Goal: Task Accomplishment & Management: Manage account settings

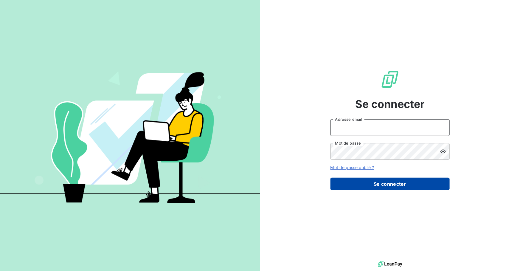
type input "[PERSON_NAME][EMAIL_ADDRESS][DOMAIN_NAME]"
click at [391, 182] on button "Se connecter" at bounding box center [390, 184] width 119 height 13
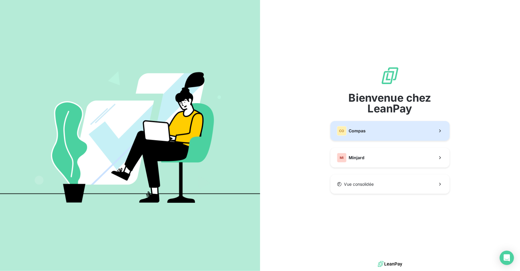
click at [380, 133] on button "CO Compas" at bounding box center [390, 131] width 119 height 20
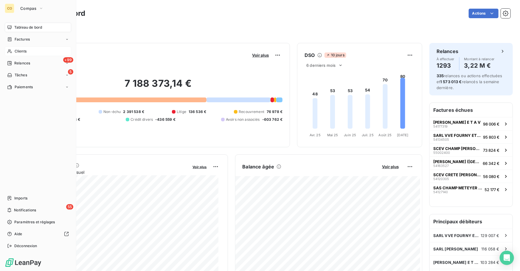
click at [15, 49] on span "Clients" at bounding box center [21, 51] width 12 height 5
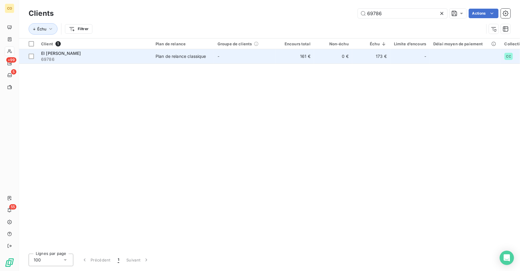
type input "69786"
click at [135, 58] on span "69786" at bounding box center [94, 59] width 107 height 6
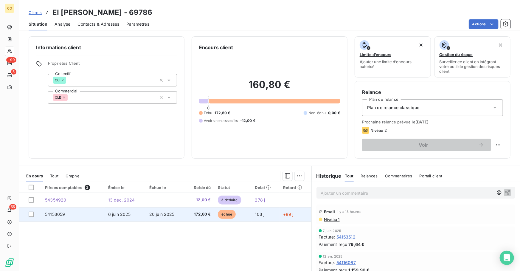
click at [199, 215] on span "172,80 €" at bounding box center [200, 214] width 22 height 6
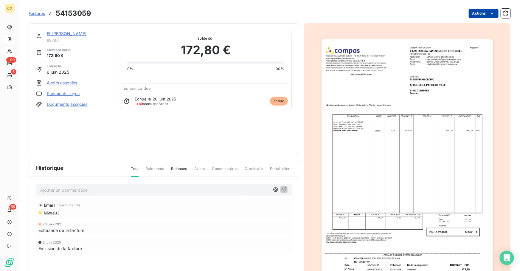
click at [477, 17] on html "CO +99 5 55 Factures 54153059 Actions EI [PERSON_NAME] 69786 Montant initial 17…" at bounding box center [260, 135] width 520 height 271
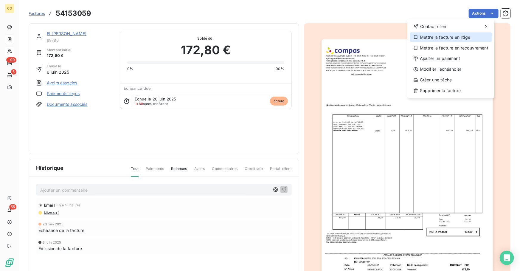
click at [465, 38] on div "Mettre la facture en litige" at bounding box center [451, 37] width 82 height 10
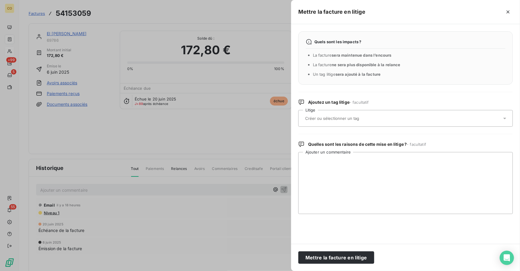
click at [345, 117] on input "text" at bounding box center [348, 118] width 87 height 5
type input "n"
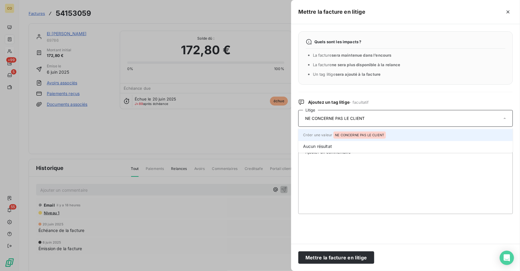
type input "NE CONCERNE PAS LE CLIENT"
click at [388, 134] on li "Créer une valeur NE CONCERNE PAS LE CLIENT" at bounding box center [405, 135] width 215 height 12
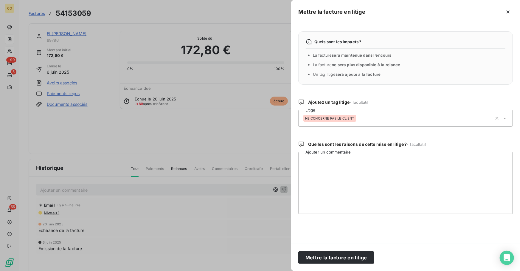
click at [419, 95] on div "Quels sont les impacts ? La facture sera maintenue dans l’encours La facture ne…" at bounding box center [405, 134] width 229 height 220
click at [373, 182] on textarea "Ajouter un commentaire" at bounding box center [405, 183] width 215 height 62
paste textarea "Comme déjà précisé dans un précédent mail ([DATE]), je ne travaille plus avec l…"
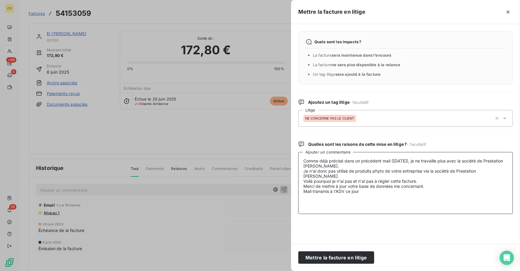
drag, startPoint x: 369, startPoint y: 195, endPoint x: 254, endPoint y: 160, distance: 120.4
click at [254, 271] on div "Mettre la facture en litige Quels sont les impacts ? La facture sera maintenue …" at bounding box center [260, 271] width 520 height 0
type textarea "Comme déjà précisé dans un précédent mail ([DATE]), je ne travaille plus avec l…"
click at [340, 256] on button "Mettre la facture en litige" at bounding box center [336, 257] width 76 height 13
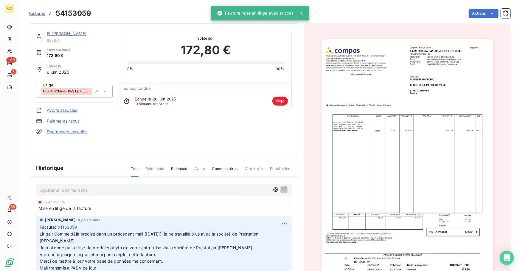
click at [23, 131] on section "Factures 54153059 Actions EI [PERSON_NAME] 69786 Montant initial 172,80 € Émise…" at bounding box center [269, 135] width 501 height 271
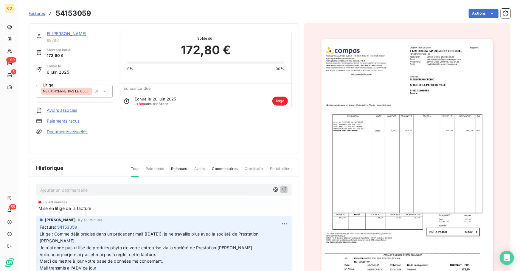
click at [38, 14] on span "Factures" at bounding box center [37, 13] width 16 height 5
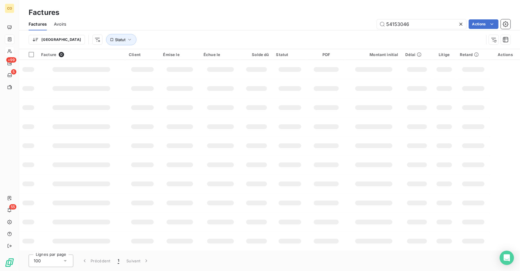
drag, startPoint x: 417, startPoint y: 24, endPoint x: 280, endPoint y: 16, distance: 137.7
click at [280, 16] on div "Factures Factures Avoirs 54153046 Actions Trier Statut" at bounding box center [269, 24] width 501 height 49
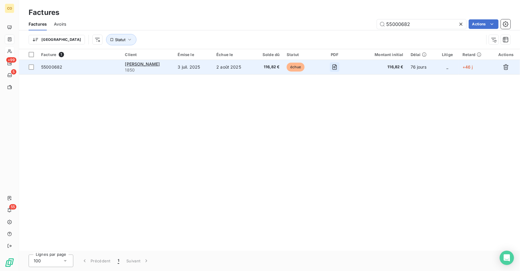
type input "55000682"
click at [338, 69] on icon "button" at bounding box center [335, 67] width 6 height 6
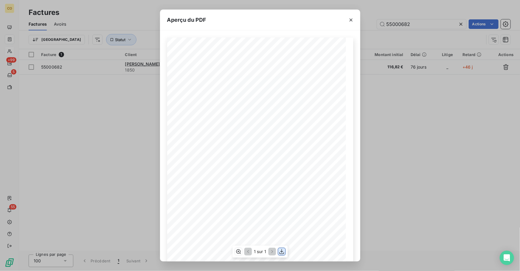
click at [283, 252] on icon "button" at bounding box center [282, 252] width 6 height 6
click at [398, 129] on div "Aperçu du PDF Adresse de livraison DESIGNATION UNITE QUANTITE PRIX NET HT MONTA…" at bounding box center [260, 135] width 520 height 271
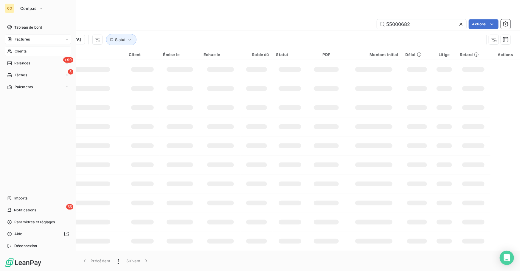
click at [31, 49] on div "Clients" at bounding box center [38, 52] width 66 height 10
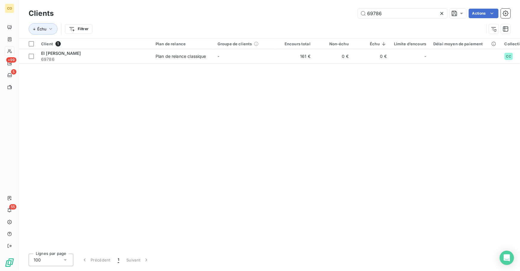
drag, startPoint x: 388, startPoint y: 14, endPoint x: 287, endPoint y: -2, distance: 101.5
click at [287, 0] on html "CO +99 5 55 Clients 69786 Actions Échu Filtrer Client 1 Plan de relance Groupe …" at bounding box center [260, 135] width 520 height 271
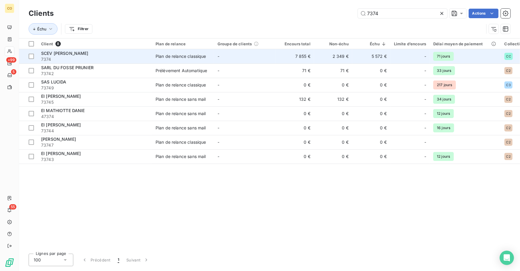
type input "7374"
click at [173, 60] on td "Plan de relance classique" at bounding box center [183, 56] width 62 height 14
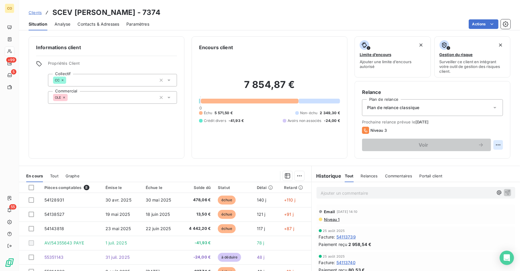
click at [496, 149] on html "CO +99 5 55 Clients SCEV [PERSON_NAME] - 7374 Situation Analyse Contacts & Adre…" at bounding box center [260, 135] width 520 height 271
click at [480, 161] on div "Replanifier cette action" at bounding box center [469, 158] width 53 height 10
select select "8"
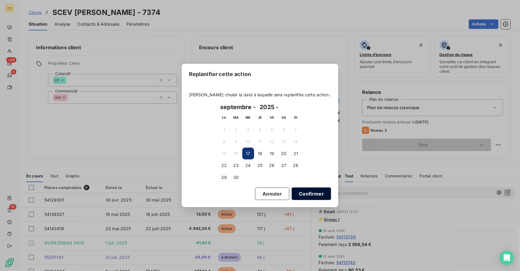
click at [311, 196] on button "Confirmer" at bounding box center [311, 194] width 39 height 13
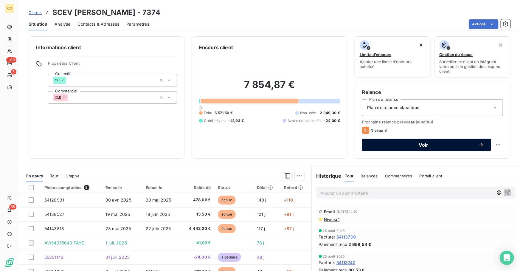
click at [409, 147] on div "Voir" at bounding box center [426, 145] width 115 height 6
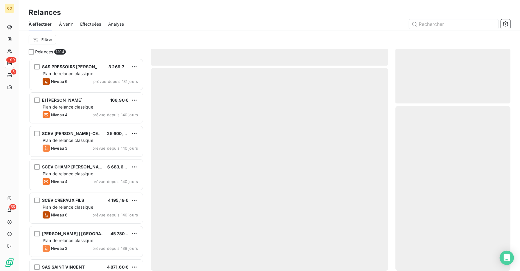
scroll to position [209, 111]
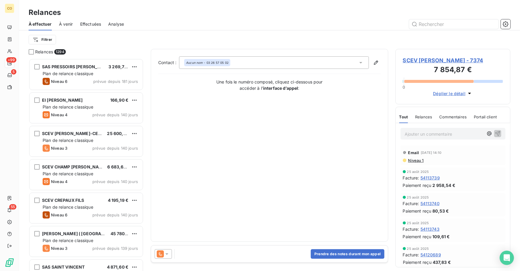
click at [160, 257] on icon at bounding box center [160, 253] width 7 height 7
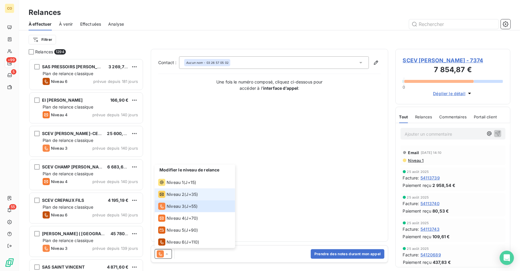
click at [177, 195] on span "Niveau 2" at bounding box center [176, 194] width 18 height 6
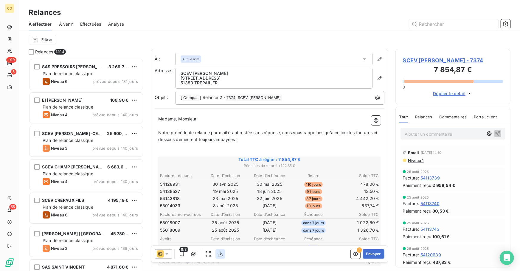
click at [217, 255] on button "button" at bounding box center [221, 254] width 10 height 10
click at [166, 253] on icon at bounding box center [167, 254] width 6 height 6
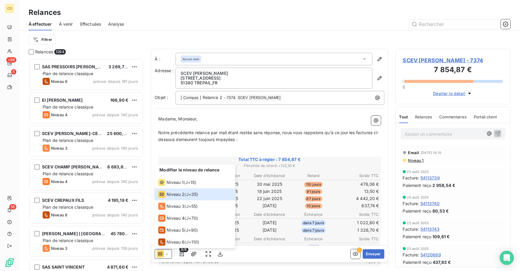
click at [431, 57] on span "SCEV [PERSON_NAME] - 7374" at bounding box center [453, 60] width 100 height 8
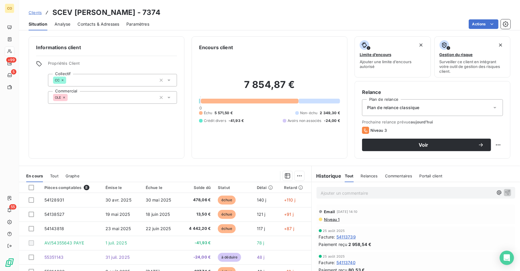
click at [414, 105] on span "Plan de relance classique" at bounding box center [393, 108] width 52 height 6
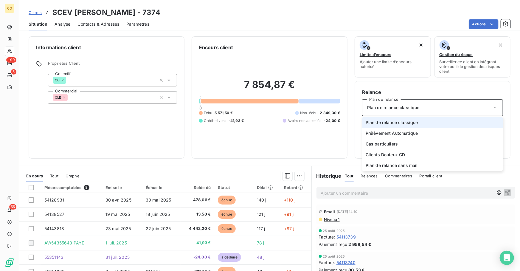
click at [412, 86] on div "Relance Plan de relance Plan de relance classique Plan de relance classique Pré…" at bounding box center [433, 120] width 156 height 78
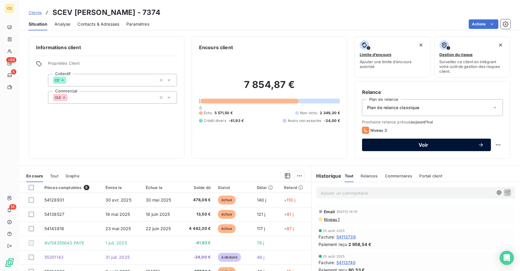
click at [453, 146] on span "Voir" at bounding box center [423, 145] width 109 height 5
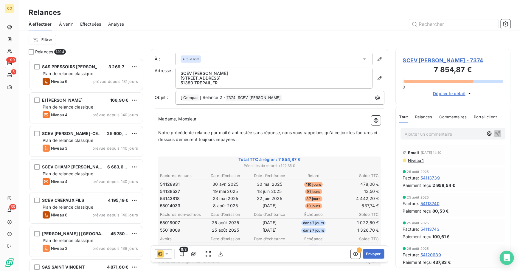
scroll to position [209, 111]
click at [428, 58] on span "SCEV [PERSON_NAME] - 7374" at bounding box center [453, 60] width 100 height 8
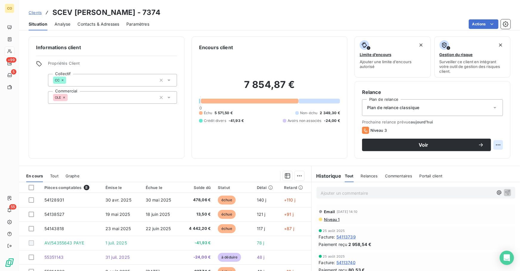
click at [493, 143] on html "CO +99 5 55 Clients SCEV [PERSON_NAME] - 7374 Situation Analyse Contacts & Adre…" at bounding box center [260, 135] width 520 height 271
click at [486, 157] on div "Replanifier cette action" at bounding box center [469, 158] width 53 height 10
select select "8"
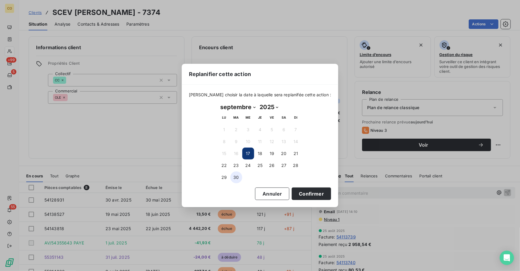
click at [239, 174] on button "30" at bounding box center [236, 177] width 12 height 12
click at [306, 192] on button "Confirmer" at bounding box center [311, 194] width 39 height 13
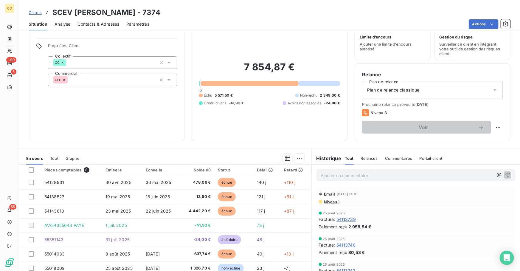
scroll to position [27, 0]
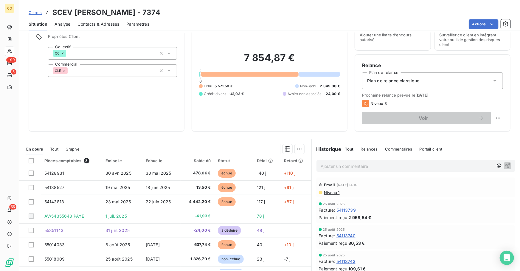
click at [37, 12] on span "Clients" at bounding box center [35, 12] width 13 height 5
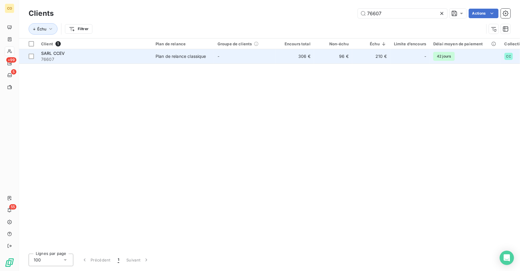
type input "76607"
click at [256, 56] on td "-" at bounding box center [245, 56] width 62 height 14
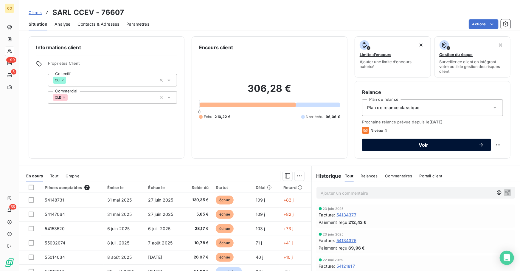
click at [382, 144] on span "Voir" at bounding box center [423, 145] width 109 height 5
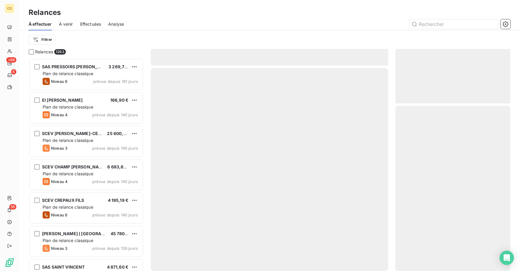
scroll to position [209, 111]
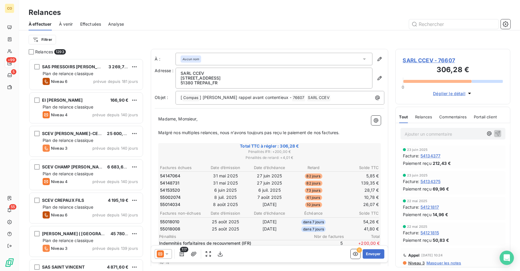
click at [167, 256] on icon at bounding box center [167, 254] width 6 height 6
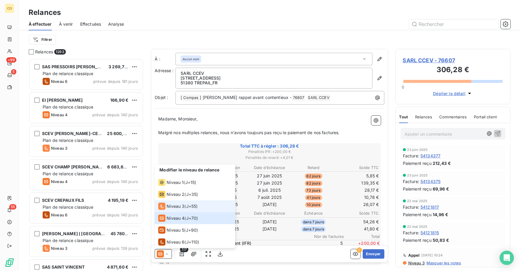
click at [171, 203] on span "Niveau 3" at bounding box center [176, 206] width 18 height 6
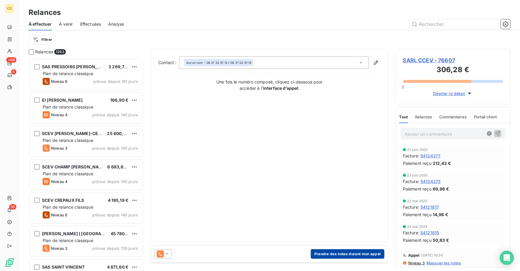
click at [335, 253] on button "Prendre des notes durant mon appel" at bounding box center [348, 254] width 74 height 10
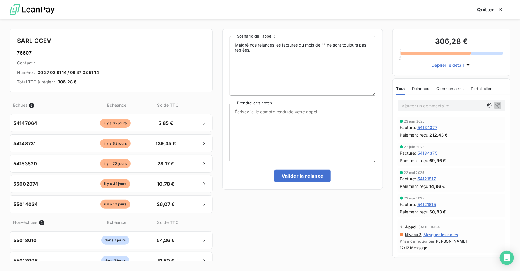
click at [238, 140] on textarea "Prendre des notes" at bounding box center [303, 133] width 146 height 60
paste textarea "Le 17/09 Situ de cpte + avis de prel suite demande du client"
type textarea "Le 17/09 Situ de cpte + avis de prel suite demande du client"
click at [325, 175] on button "Valider la relance" at bounding box center [303, 176] width 56 height 13
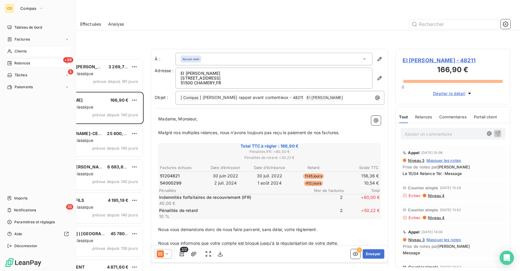
click at [17, 52] on span "Clients" at bounding box center [21, 51] width 12 height 5
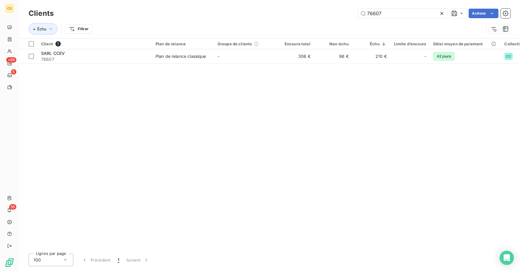
drag, startPoint x: 393, startPoint y: 16, endPoint x: 153, endPoint y: -7, distance: 240.8
click at [153, 0] on html "CO +99 5 55 Clients 76607 Actions Échu Filtrer Client 1 Plan de relance Groupe …" at bounding box center [260, 135] width 520 height 271
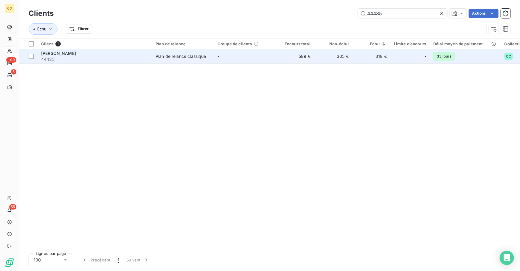
type input "44435"
click at [125, 57] on span "44435" at bounding box center [94, 59] width 107 height 6
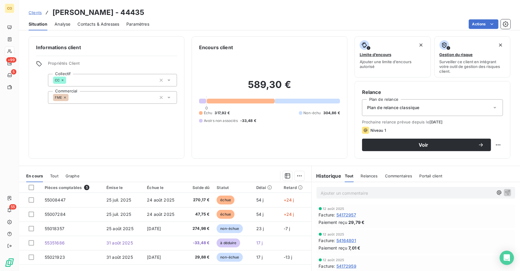
click at [467, 111] on div "Plan de relance classique" at bounding box center [432, 107] width 141 height 17
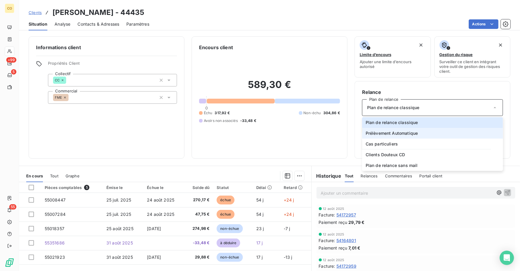
click at [462, 134] on li "Prélèvement Automatique" at bounding box center [432, 133] width 141 height 11
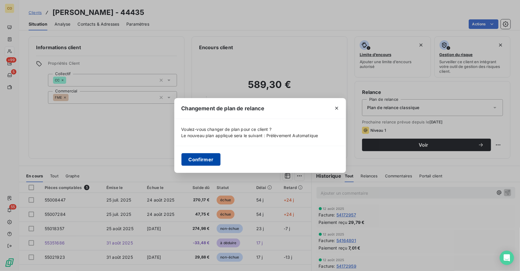
click at [215, 161] on button "Confirmer" at bounding box center [201, 159] width 39 height 13
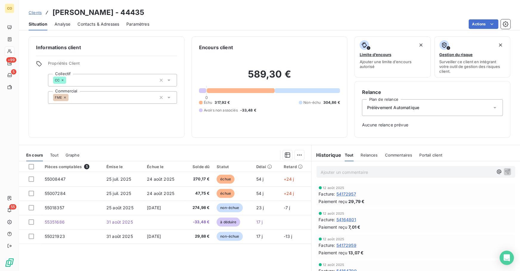
click at [35, 14] on span "Clients" at bounding box center [35, 12] width 13 height 5
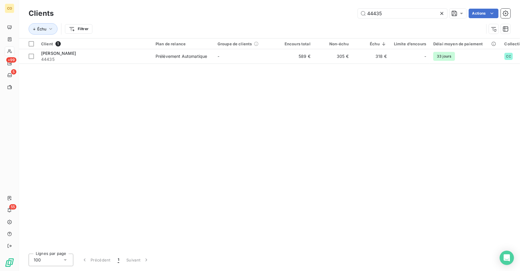
drag, startPoint x: 411, startPoint y: 12, endPoint x: 247, endPoint y: 5, distance: 164.1
click at [247, 5] on div "Clients 44435 Actions Échu Filtrer" at bounding box center [269, 19] width 501 height 38
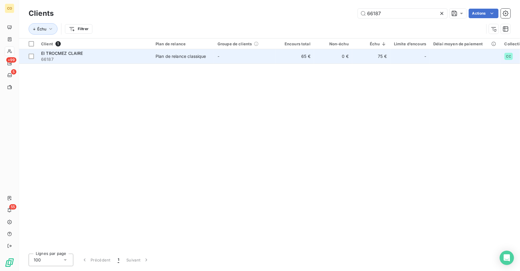
type input "66187"
click at [167, 60] on td "Plan de relance classique" at bounding box center [183, 56] width 62 height 14
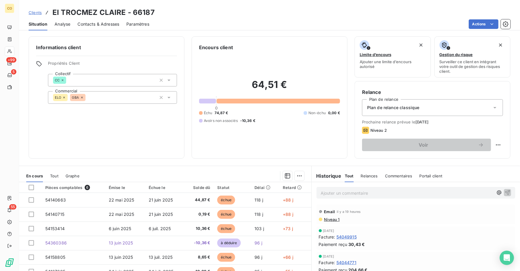
click at [480, 108] on div "Plan de relance classique" at bounding box center [432, 107] width 141 height 17
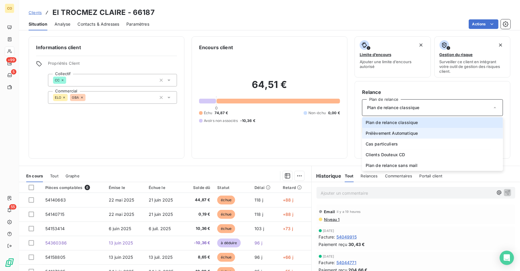
click at [424, 134] on li "Prélèvement Automatique" at bounding box center [432, 133] width 141 height 11
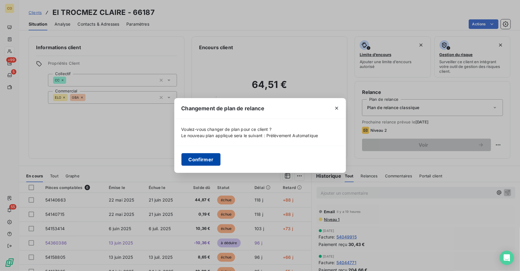
click at [207, 156] on button "Confirmer" at bounding box center [201, 159] width 39 height 13
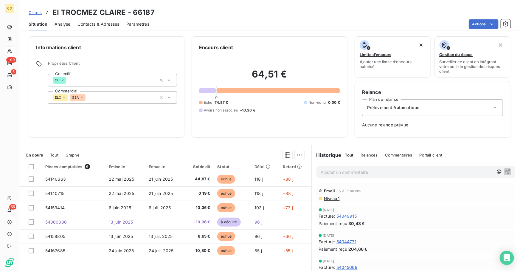
click at [434, 229] on div "[DATE] Facture : 54049915 Paiement reçu 30,43 €" at bounding box center [416, 218] width 208 height 26
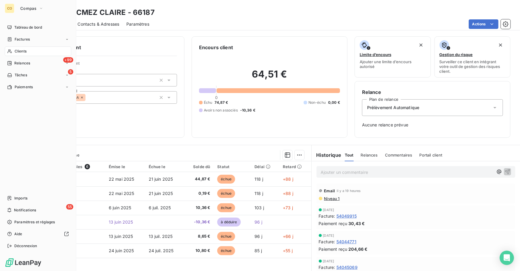
click at [24, 53] on span "Clients" at bounding box center [21, 51] width 12 height 5
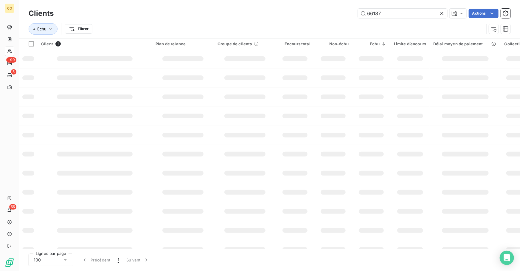
drag, startPoint x: 391, startPoint y: 16, endPoint x: 301, endPoint y: 12, distance: 90.1
click at [318, 12] on div "66187 Actions" at bounding box center [286, 14] width 450 height 10
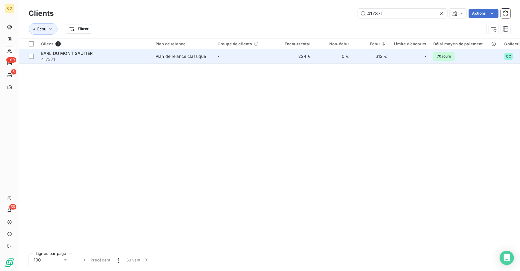
type input "417371"
click at [117, 59] on span "417371" at bounding box center [94, 59] width 107 height 6
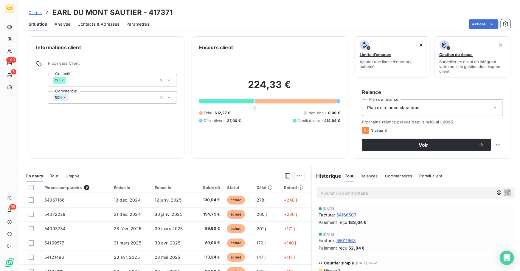
click at [113, 140] on div "Informations client Propriétés Client Collectif CC Commercial RCH" at bounding box center [107, 97] width 156 height 122
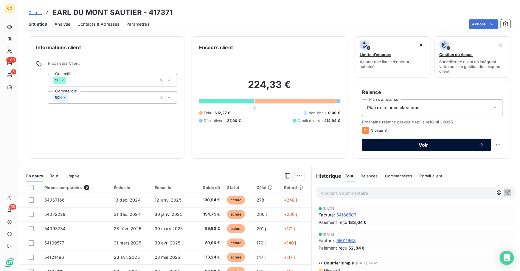
click at [415, 143] on span "Voir" at bounding box center [423, 145] width 109 height 5
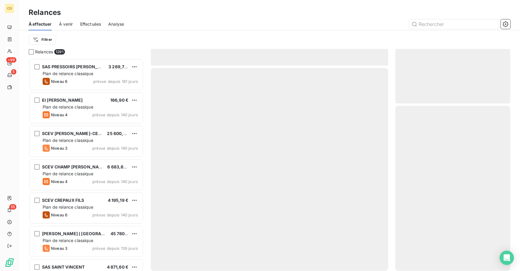
scroll to position [209, 111]
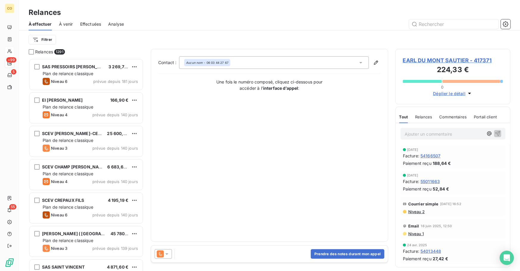
click at [162, 252] on icon at bounding box center [160, 253] width 7 height 7
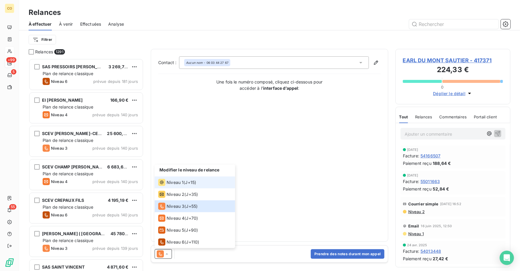
click at [176, 187] on li "Niveau 1 ( J+15 )" at bounding box center [195, 182] width 80 height 12
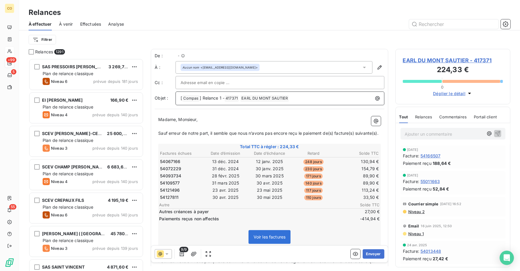
click at [220, 99] on span "] Relance 1 -" at bounding box center [212, 97] width 25 height 5
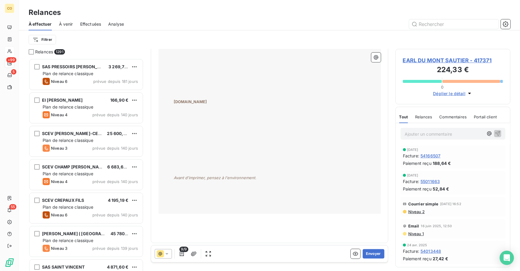
scroll to position [611, 0]
click at [363, 256] on button "Envoyer" at bounding box center [374, 254] width 22 height 10
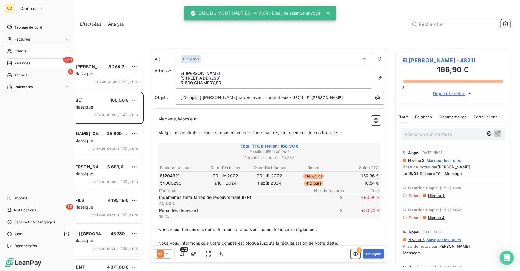
click at [15, 50] on span "Clients" at bounding box center [21, 51] width 12 height 5
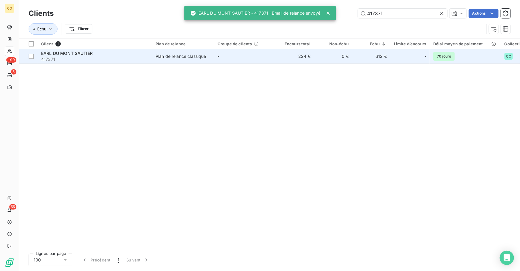
click at [151, 50] on td "EARL DU MONT SAUTIER 417371" at bounding box center [95, 56] width 114 height 14
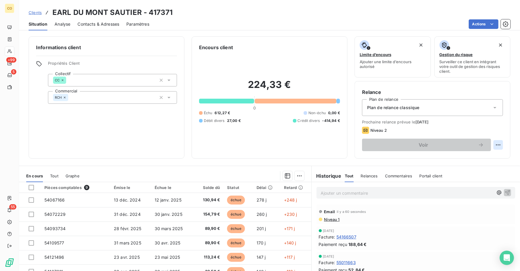
click at [495, 145] on html "CO +99 5 55 Clients EARL DU MONT SAUTIER - 417371 Situation Analyse Contacts & …" at bounding box center [260, 135] width 520 height 271
click at [462, 162] on div "Replanifier cette action" at bounding box center [469, 158] width 53 height 10
select select "8"
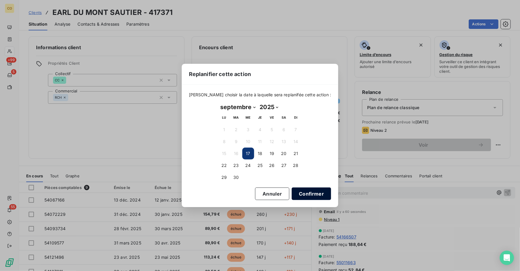
click at [309, 195] on button "Confirmer" at bounding box center [311, 194] width 39 height 13
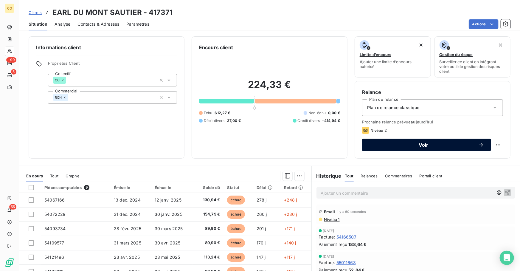
click at [422, 145] on span "Voir" at bounding box center [423, 145] width 109 height 5
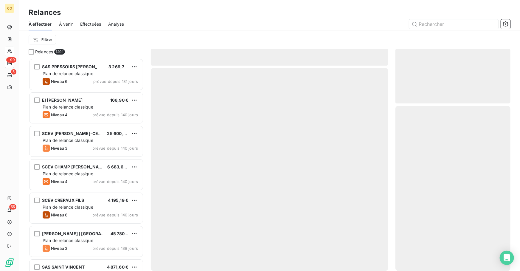
scroll to position [209, 111]
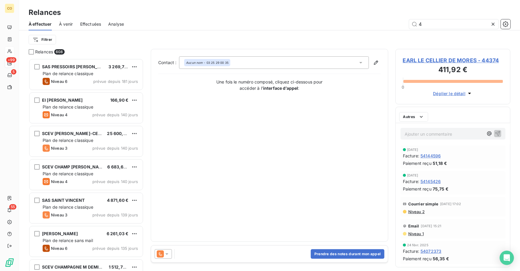
scroll to position [209, 111]
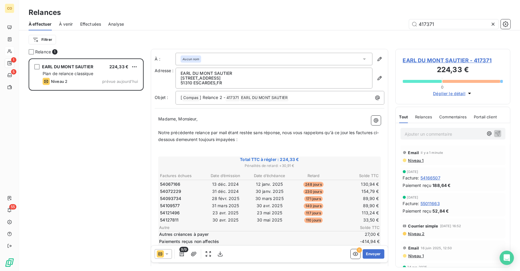
scroll to position [209, 111]
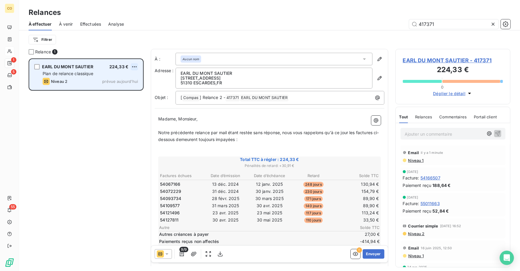
type input "417371"
click at [134, 67] on html "CO 1 5 55 Relances À effectuer À venir Effectuées Analyse 417371 Filtrer Relanc…" at bounding box center [260, 135] width 520 height 271
click at [123, 87] on div "Passer cette action" at bounding box center [108, 90] width 53 height 10
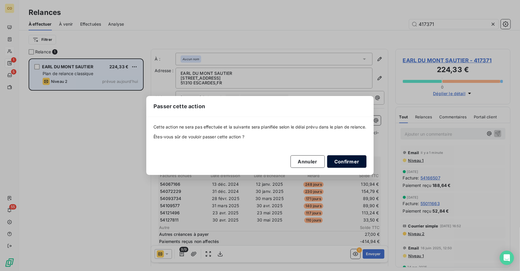
click at [346, 161] on button "Confirmer" at bounding box center [346, 161] width 39 height 13
